Goal: Complete application form: Complete application form

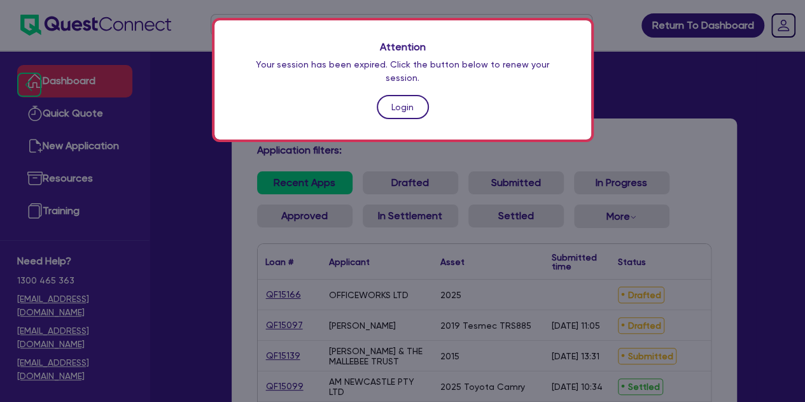
click at [384, 95] on link "Login" at bounding box center [403, 107] width 52 height 24
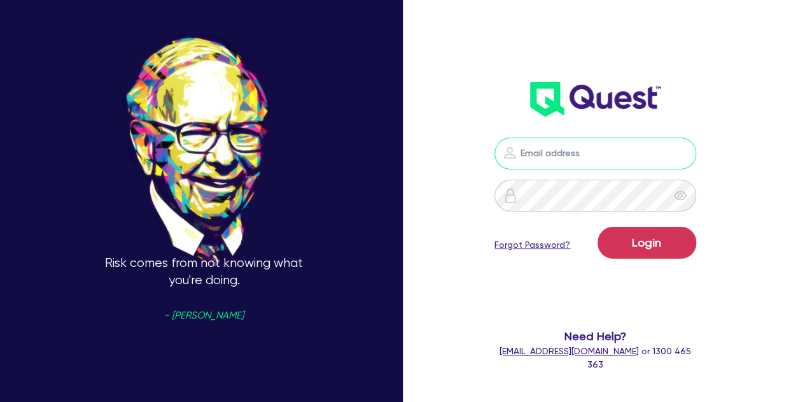
type input "[PERSON_NAME][EMAIL_ADDRESS][PERSON_NAME][DOMAIN_NAME]"
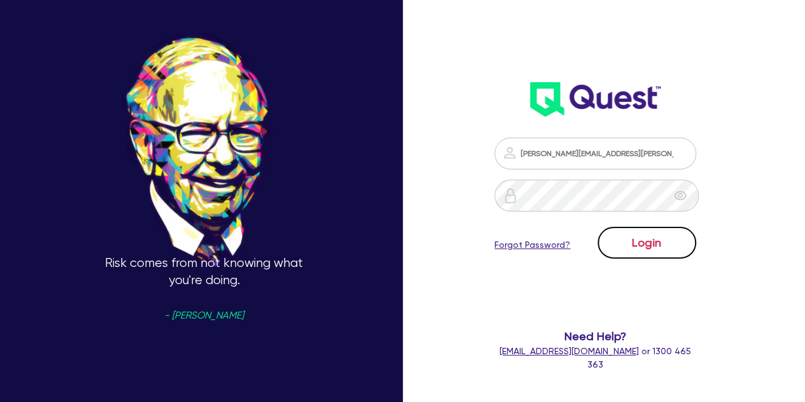
click at [648, 241] on button "Login" at bounding box center [647, 243] width 99 height 32
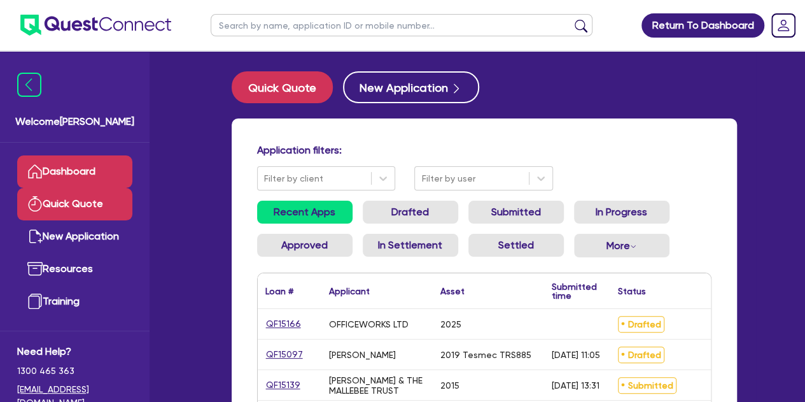
click at [82, 211] on link "Quick Quote" at bounding box center [74, 204] width 115 height 32
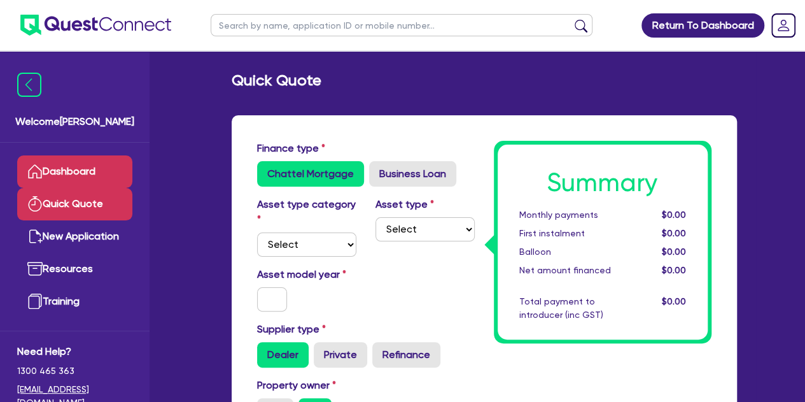
click at [59, 167] on link "Dashboard" at bounding box center [74, 171] width 115 height 32
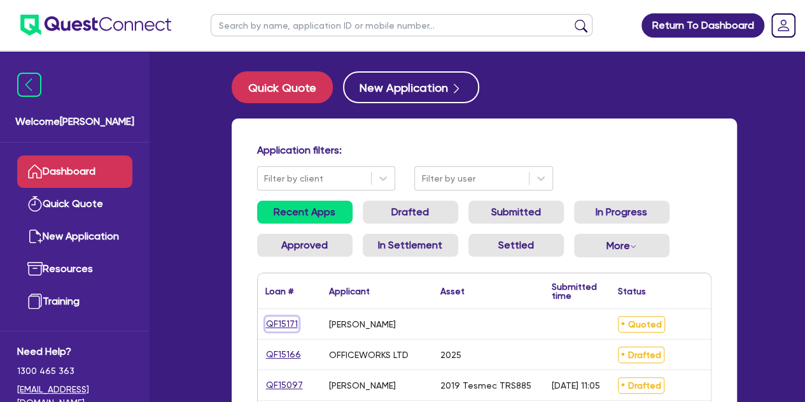
click at [286, 323] on link "QF15171" at bounding box center [281, 323] width 33 height 15
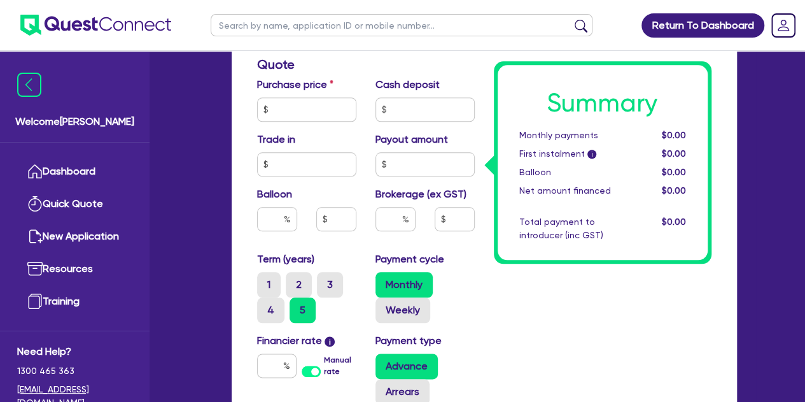
scroll to position [572, 0]
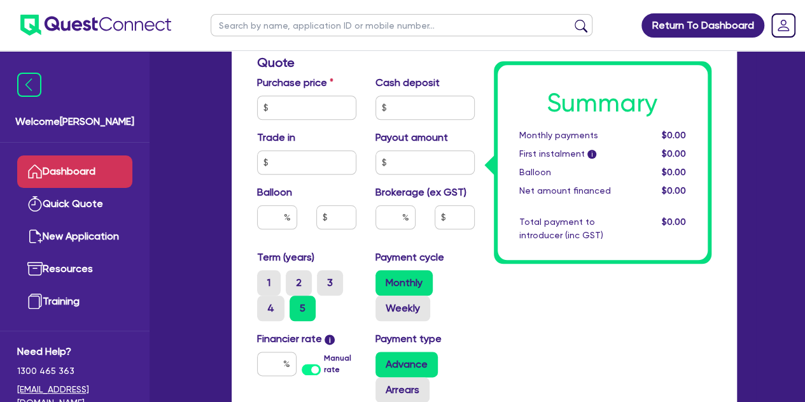
click at [50, 160] on link "Dashboard" at bounding box center [74, 171] width 115 height 32
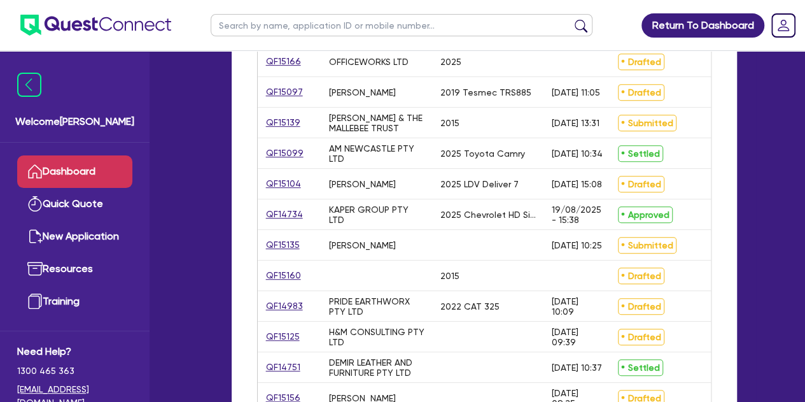
scroll to position [397, 0]
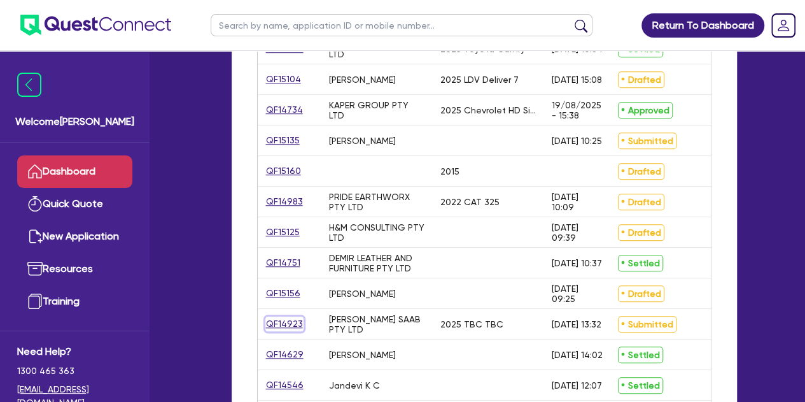
click at [288, 325] on link "QF14923" at bounding box center [284, 323] width 38 height 15
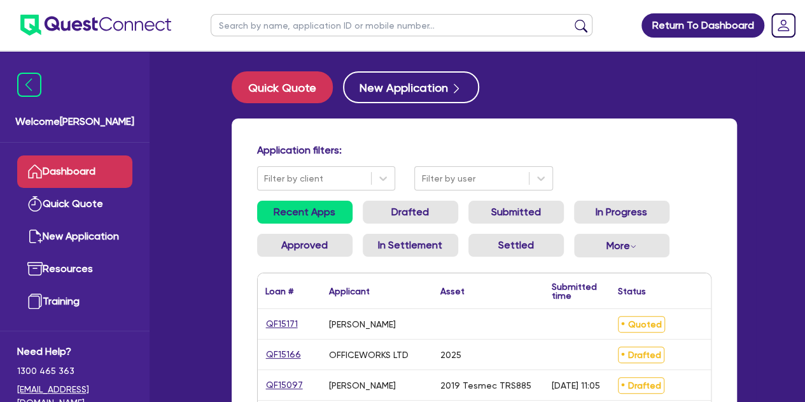
select select "PRIMARY_ASSETS"
select select "CONSTRUCTION_AND_EARTHMOVING_EQUIPMENT"
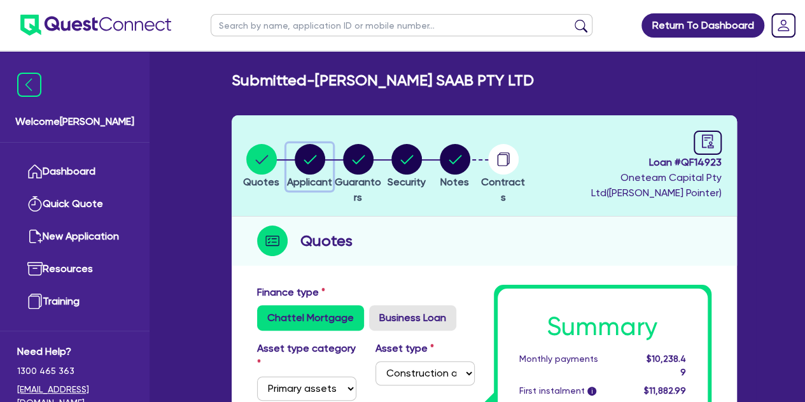
click at [318, 163] on circle "button" at bounding box center [310, 159] width 31 height 31
select select "COMPANY"
select select "BUILDING_CONSTRUCTION"
select select "TRADES_SERVICES_BUSINESSES_GOVERNMENT"
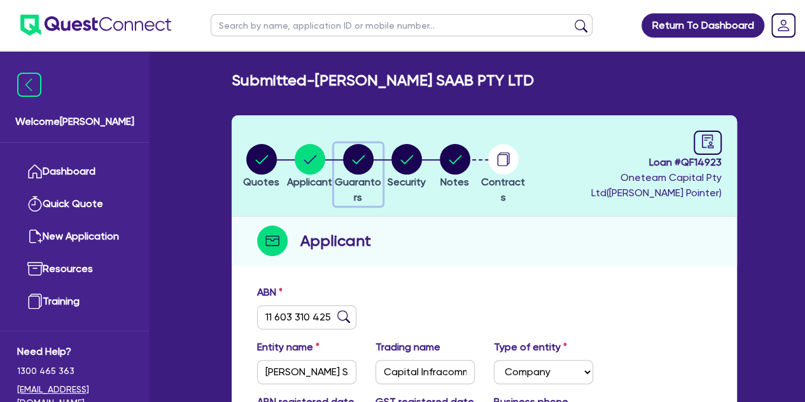
click at [374, 167] on circle "button" at bounding box center [358, 159] width 31 height 31
select select "MR"
select select "ACT"
select select "MARRIED"
select select "CASH"
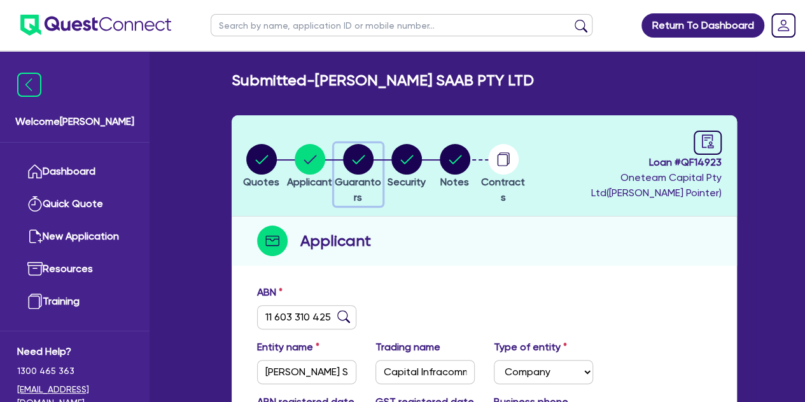
select select "VEHICLE"
select select "TRUCK"
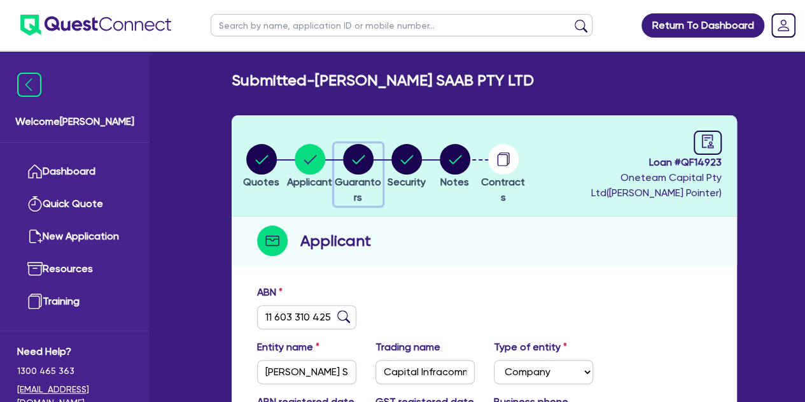
select select "EQUIPMENT"
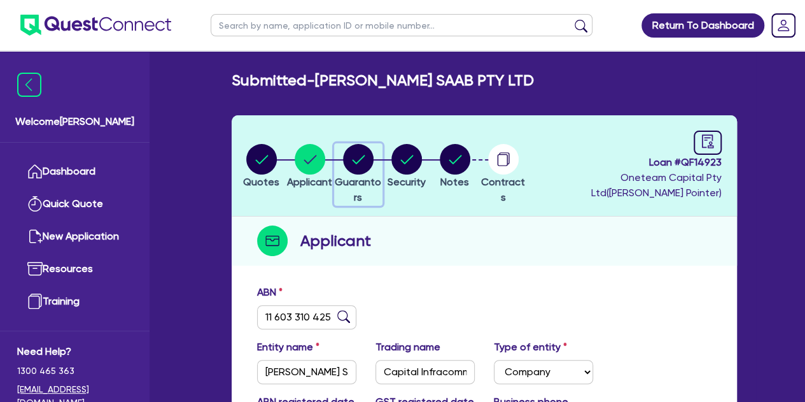
select select "PROPERTY"
select select "EQUIPMENT_LOAN"
select select "MORTGAGE"
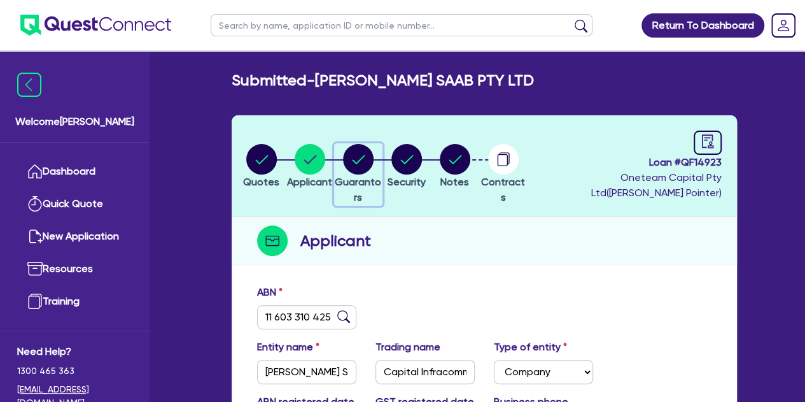
select select "MORTGAGE"
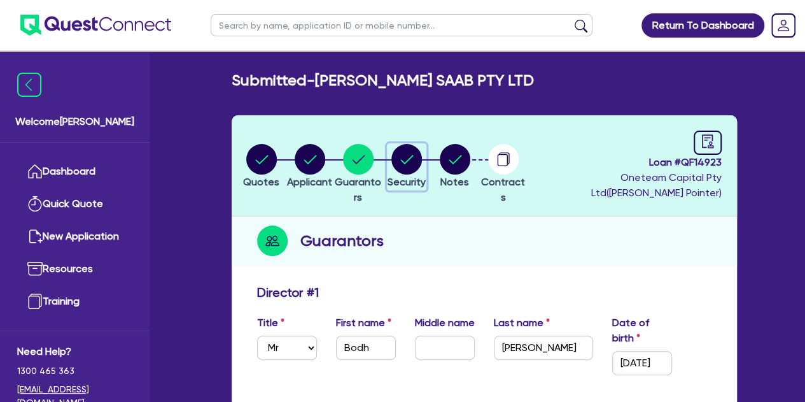
click at [422, 152] on circle "button" at bounding box center [406, 159] width 31 height 31
select select "PRIMARY_ASSETS"
select select "CONSTRUCTION_AND_EARTHMOVING_EQUIPMENT"
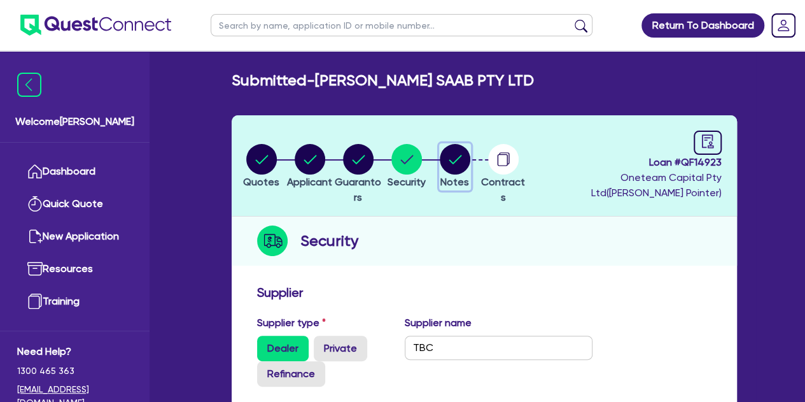
click at [469, 146] on circle "button" at bounding box center [455, 159] width 31 height 31
select select "Other"
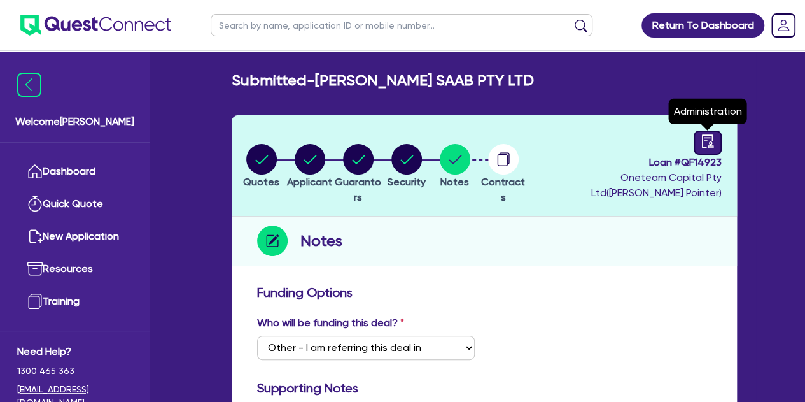
click at [698, 137] on link at bounding box center [708, 142] width 28 height 24
select select "SUBMITTED_NEW"
select select "Flexicommercial"
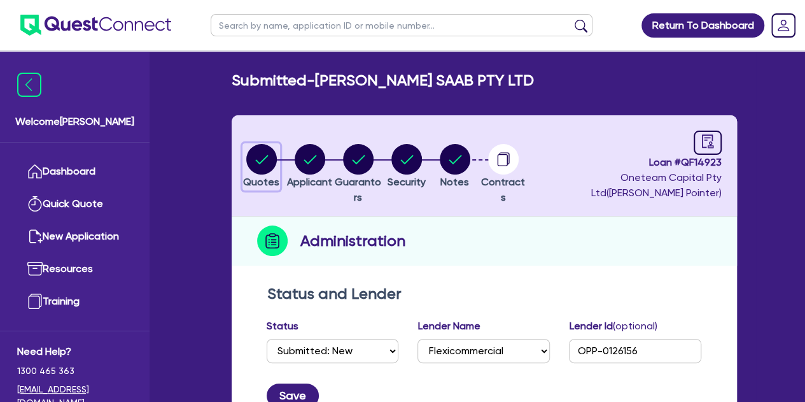
click at [270, 155] on circle "button" at bounding box center [261, 159] width 31 height 31
select select "PRIMARY_ASSETS"
select select "CONSTRUCTION_AND_EARTHMOVING_EQUIPMENT"
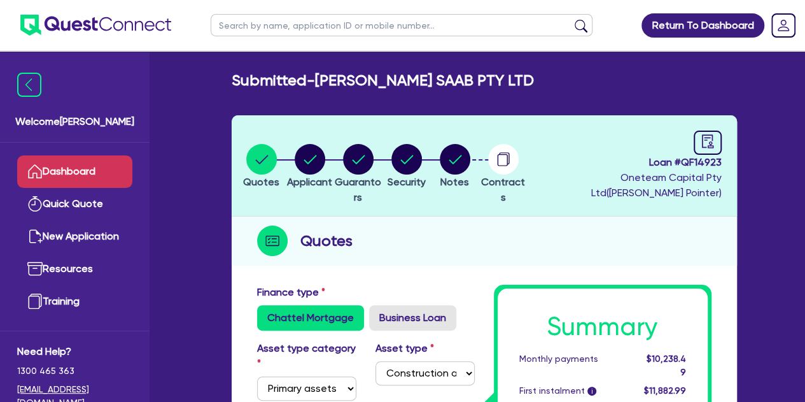
click at [63, 174] on link "Dashboard" at bounding box center [74, 171] width 115 height 32
